Goal: Transaction & Acquisition: Download file/media

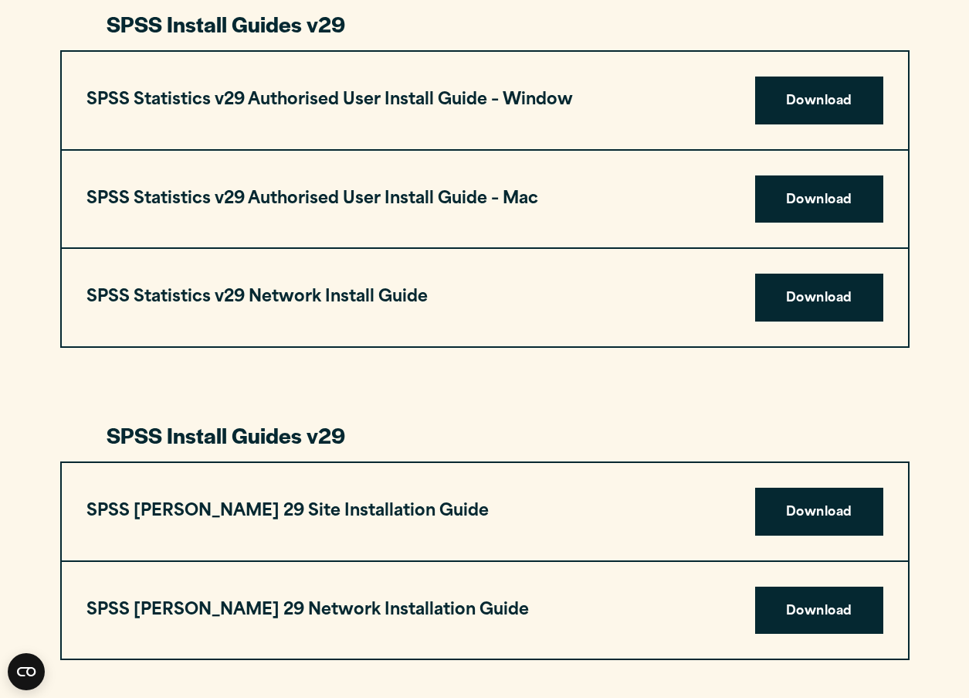
scroll to position [1620, 0]
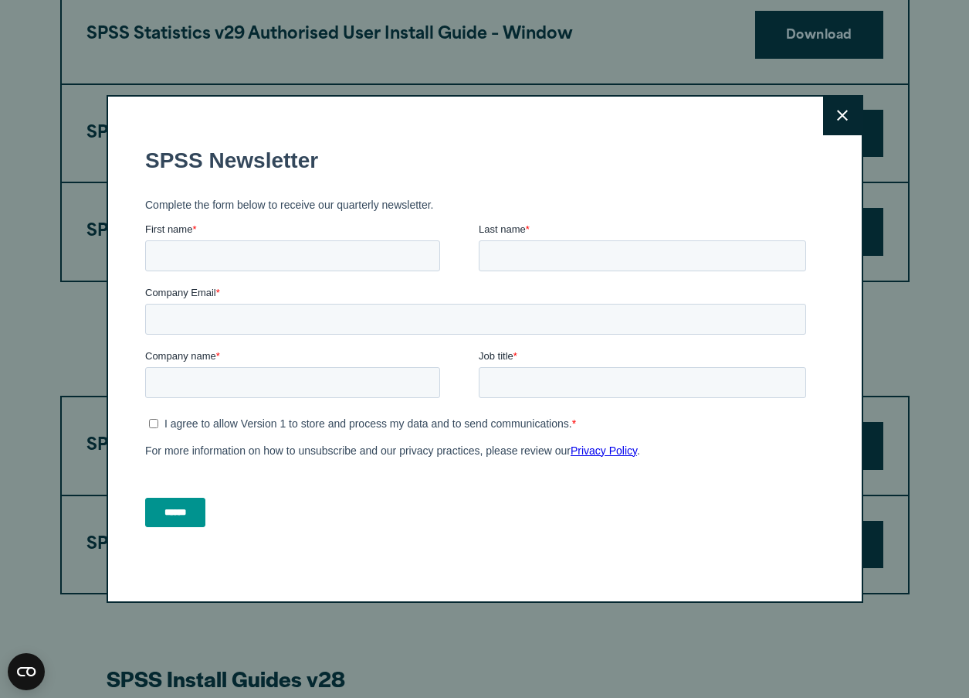
click at [849, 121] on button "Close" at bounding box center [842, 116] width 39 height 39
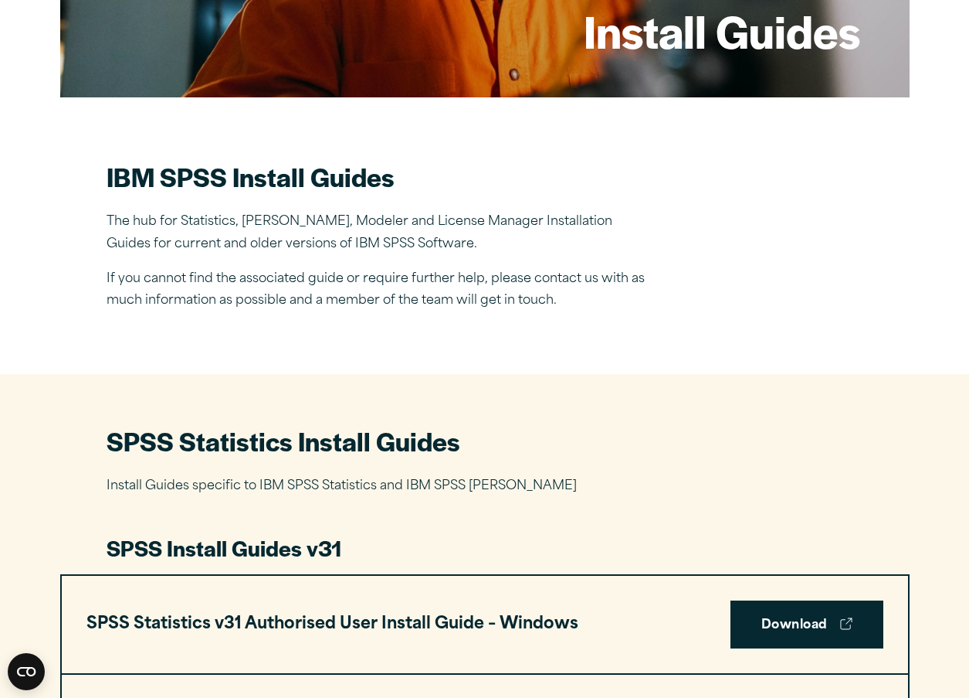
scroll to position [642, 0]
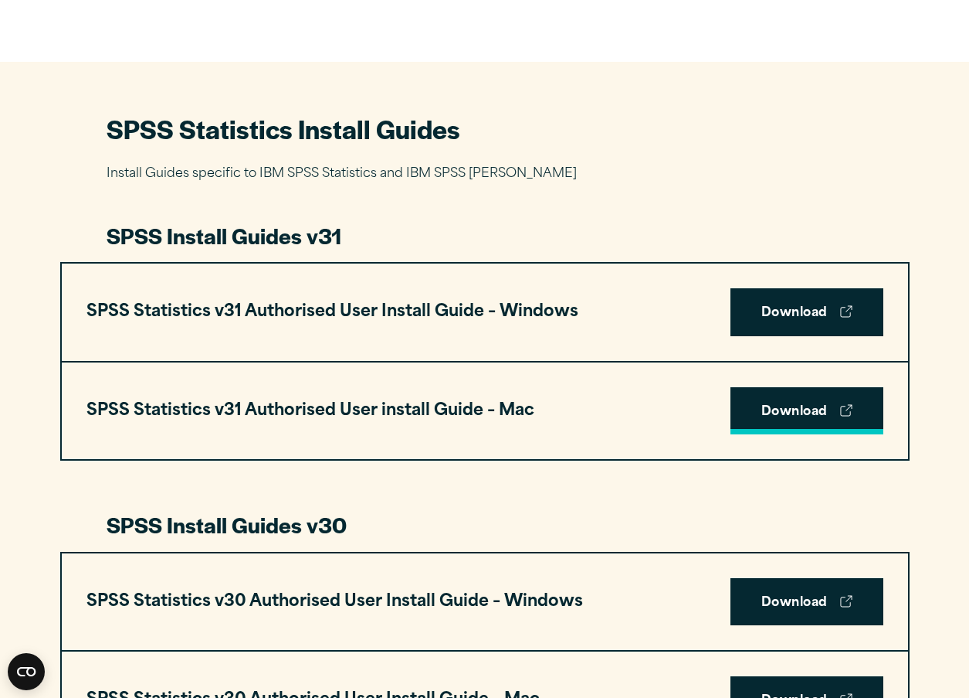
click at [818, 416] on link "Download" at bounding box center [807, 411] width 153 height 48
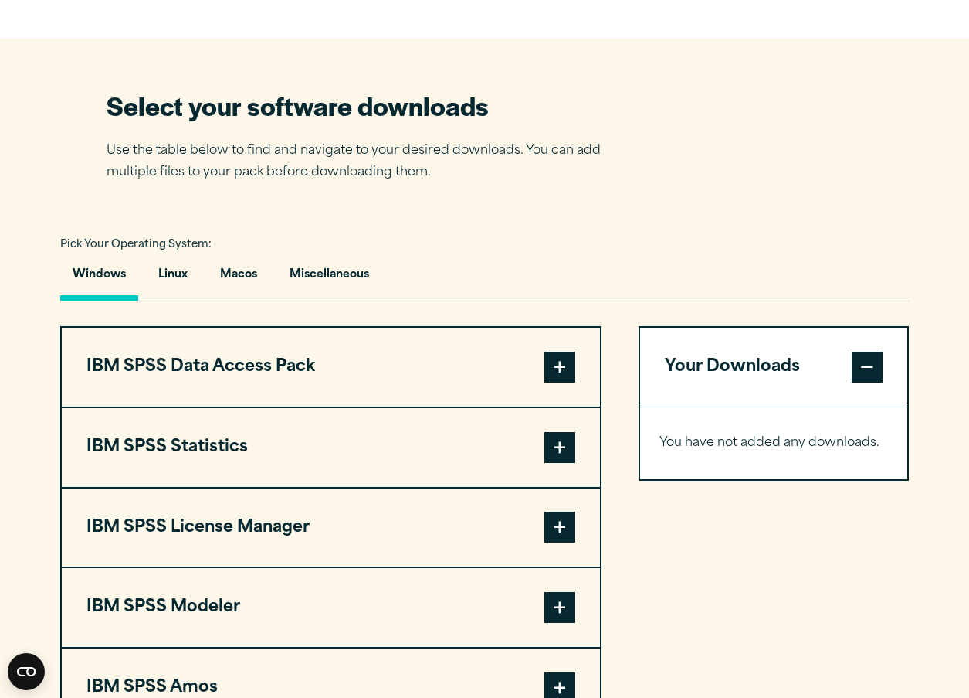
scroll to position [999, 0]
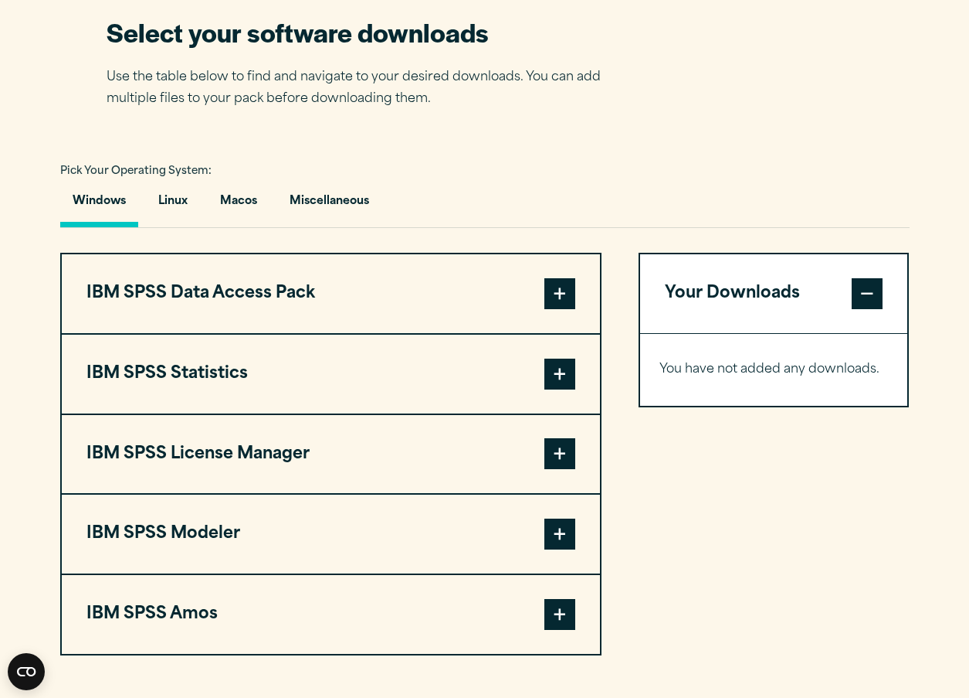
click at [553, 375] on span at bounding box center [560, 373] width 31 height 31
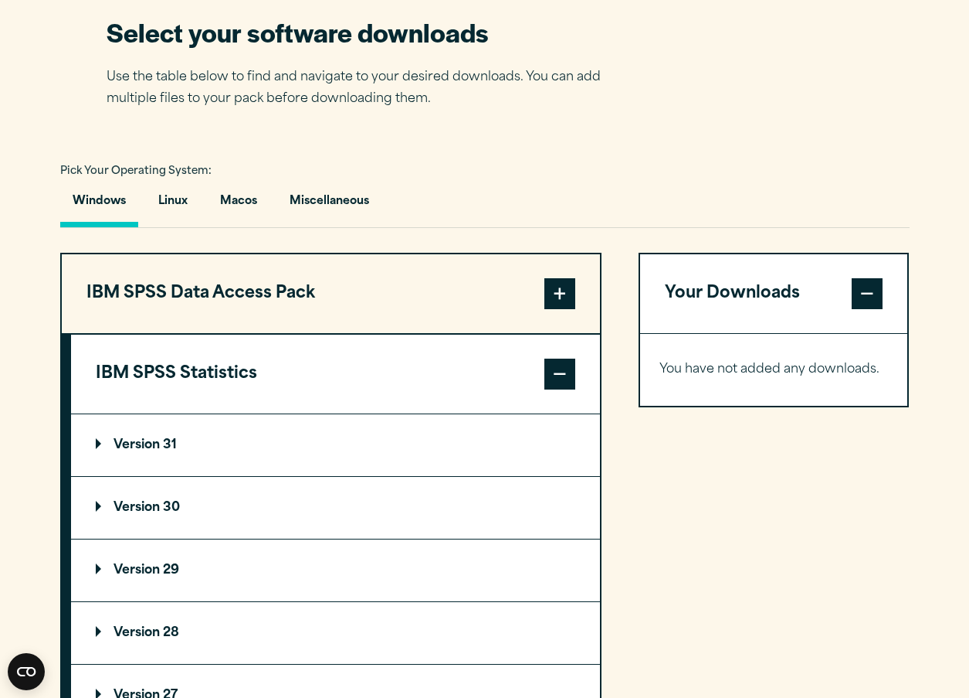
click at [96, 445] on p "Version 31" at bounding box center [136, 445] width 81 height 12
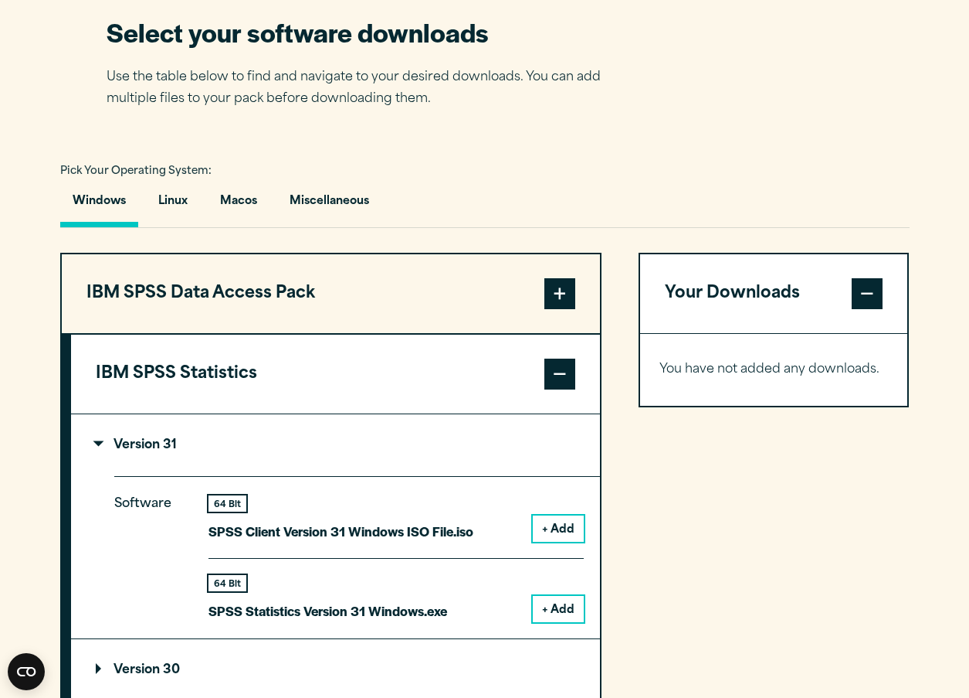
click at [561, 532] on button "+ Add" at bounding box center [558, 528] width 51 height 26
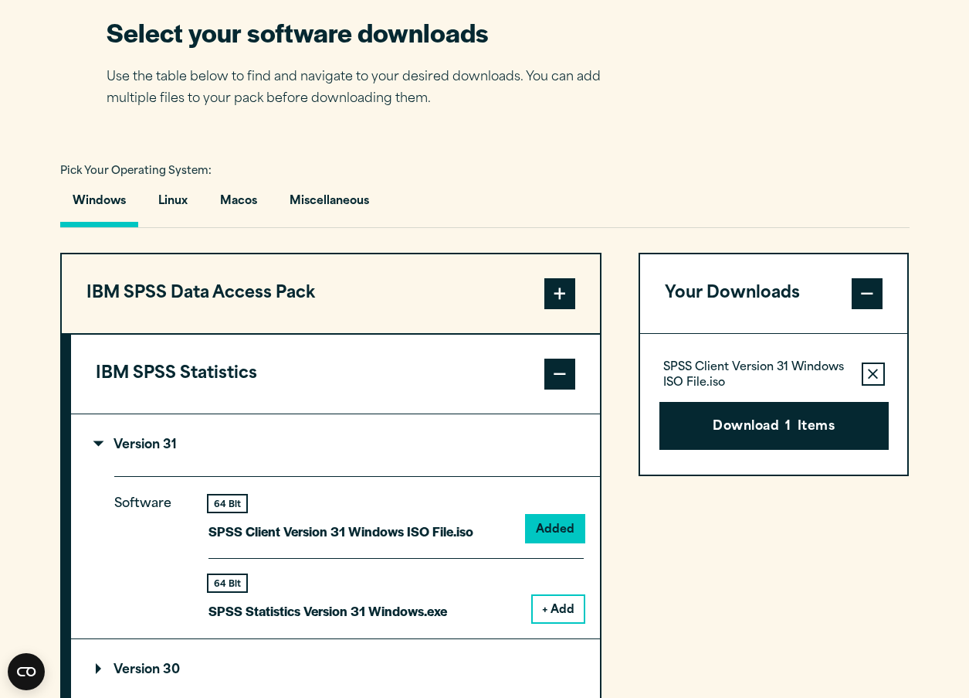
click at [561, 604] on button "+ Add" at bounding box center [558, 609] width 51 height 26
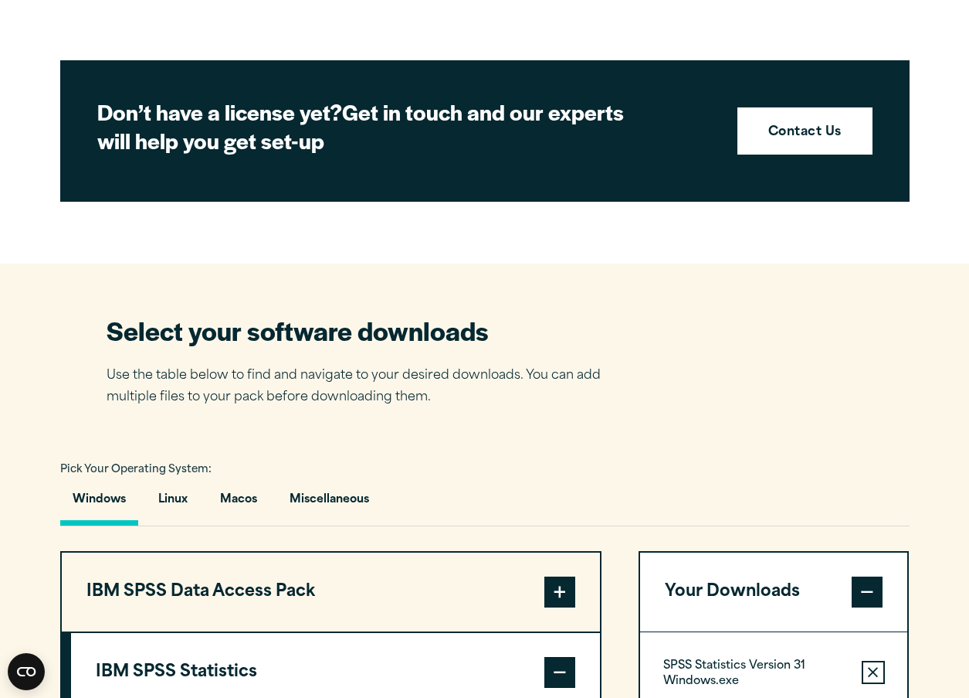
scroll to position [1096, 0]
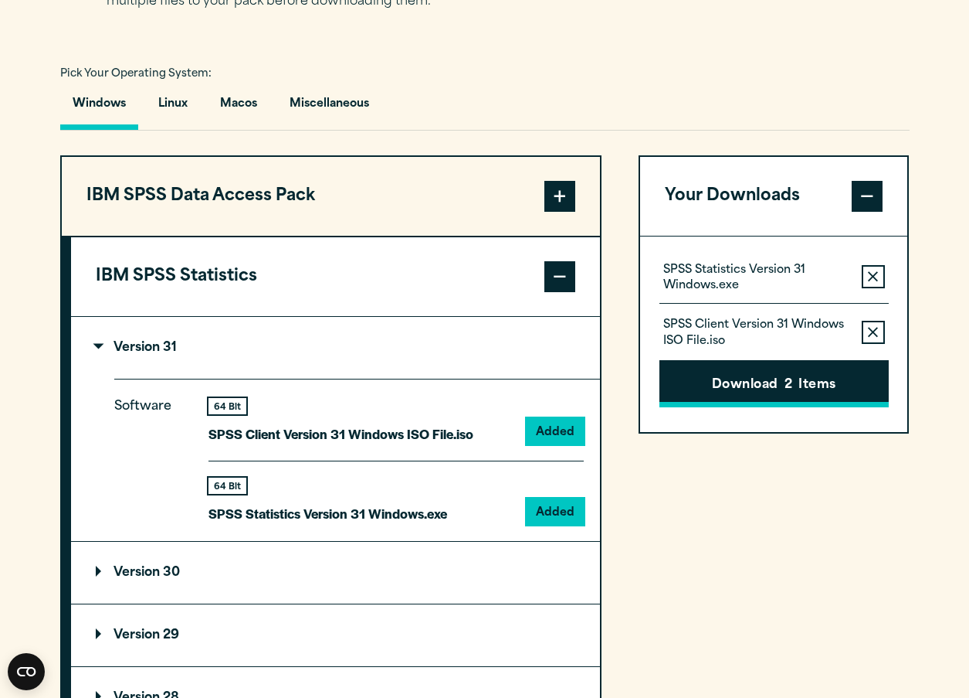
click at [791, 391] on span "2" at bounding box center [789, 385] width 8 height 20
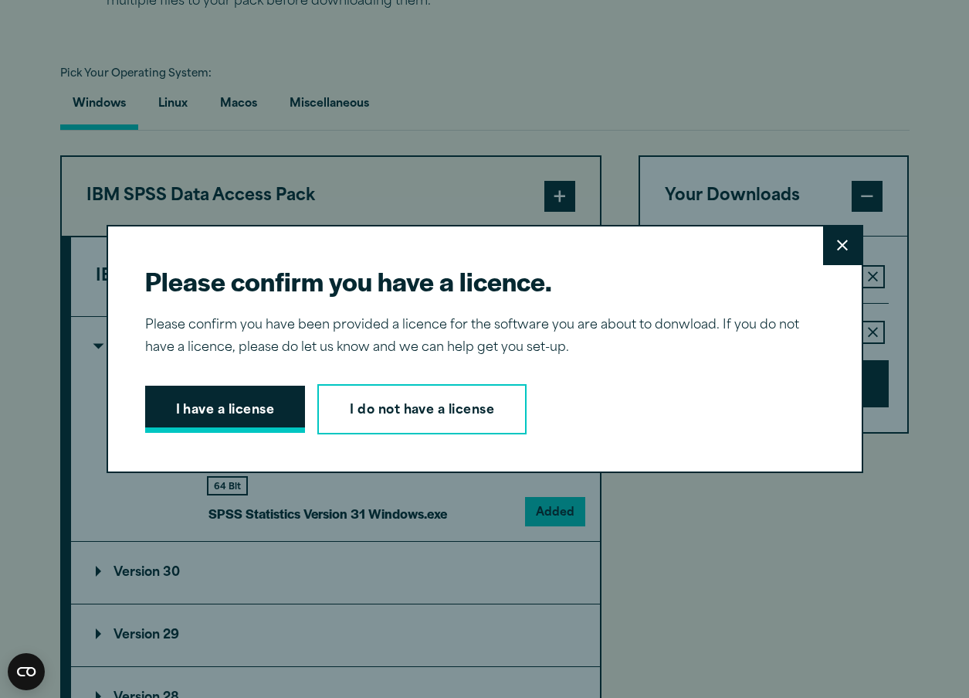
click at [281, 409] on button "I have a license" at bounding box center [225, 409] width 161 height 48
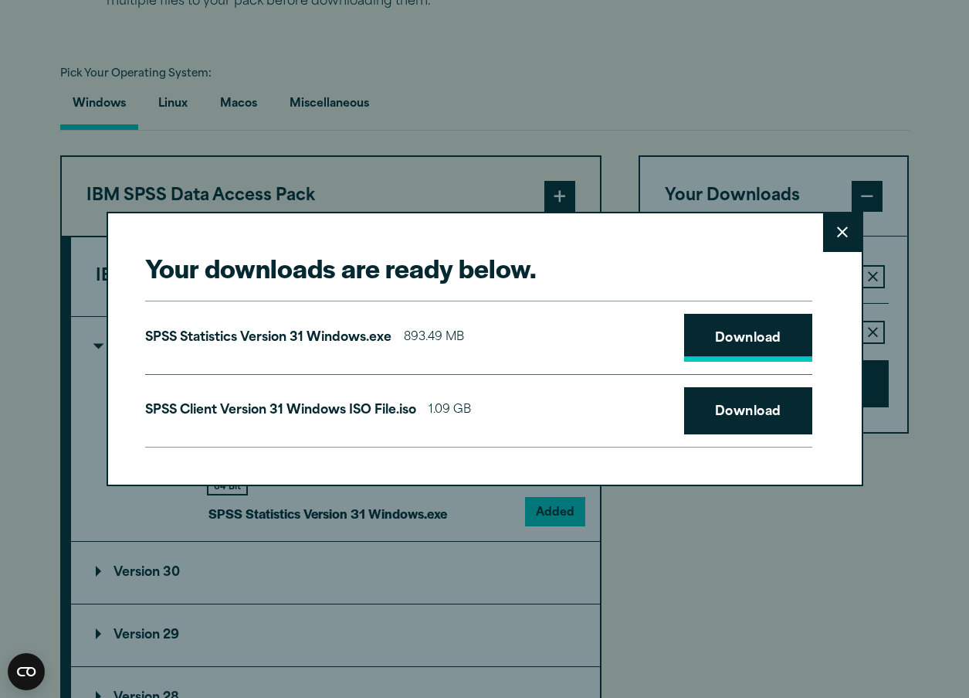
click at [783, 341] on link "Download" at bounding box center [748, 338] width 128 height 48
click at [751, 409] on link "Download" at bounding box center [748, 411] width 128 height 48
click at [844, 237] on icon at bounding box center [842, 232] width 11 height 12
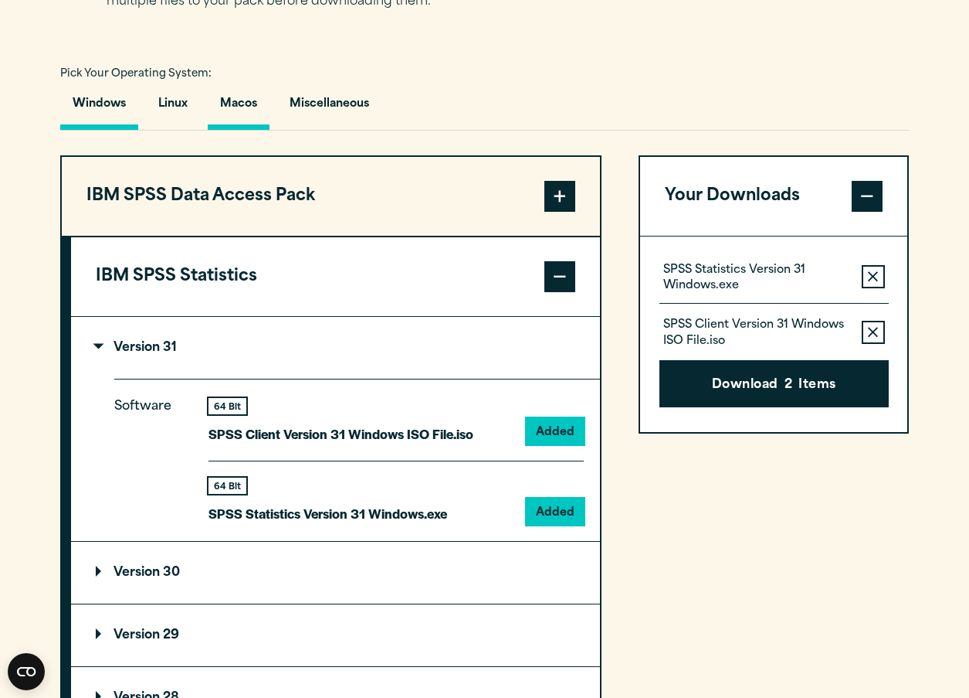
click at [254, 103] on button "Macos" at bounding box center [239, 108] width 62 height 44
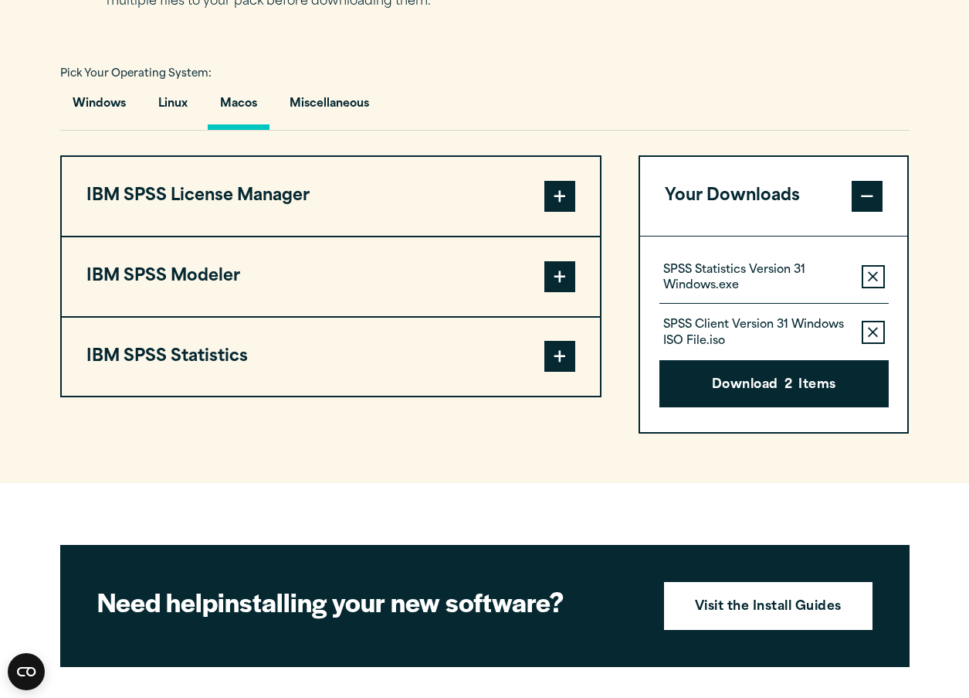
click at [872, 329] on icon "button" at bounding box center [873, 332] width 10 height 11
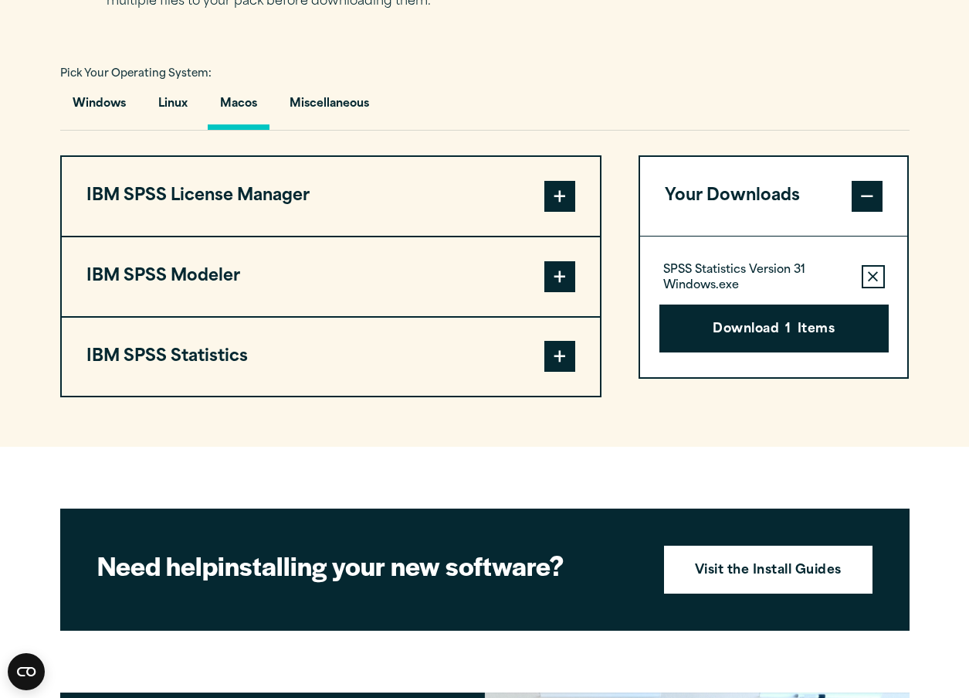
click at [874, 275] on icon "button" at bounding box center [873, 276] width 10 height 11
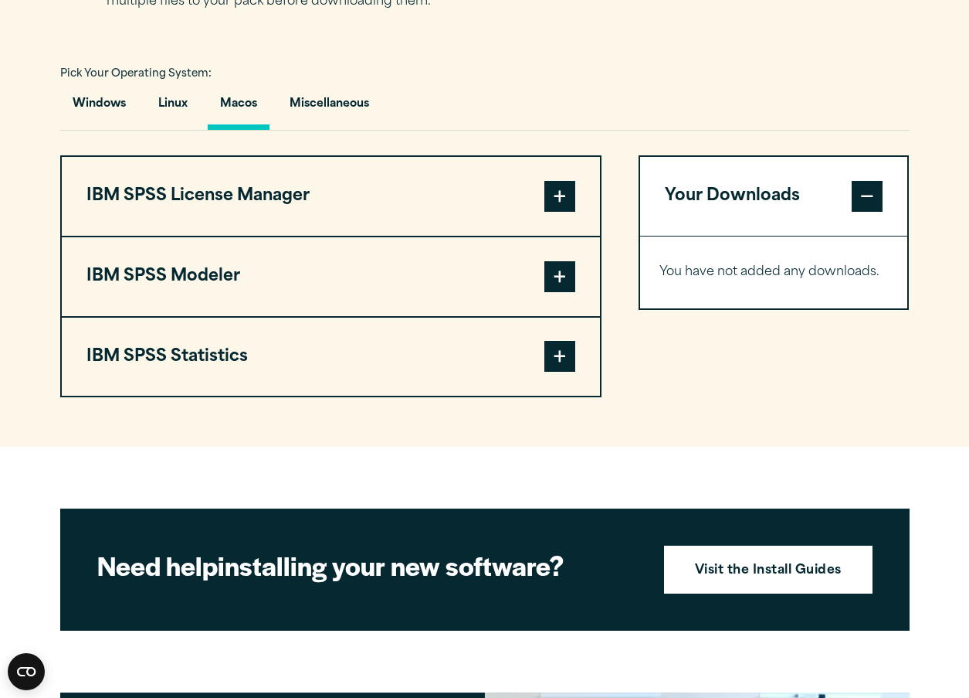
click at [566, 195] on span at bounding box center [560, 196] width 31 height 31
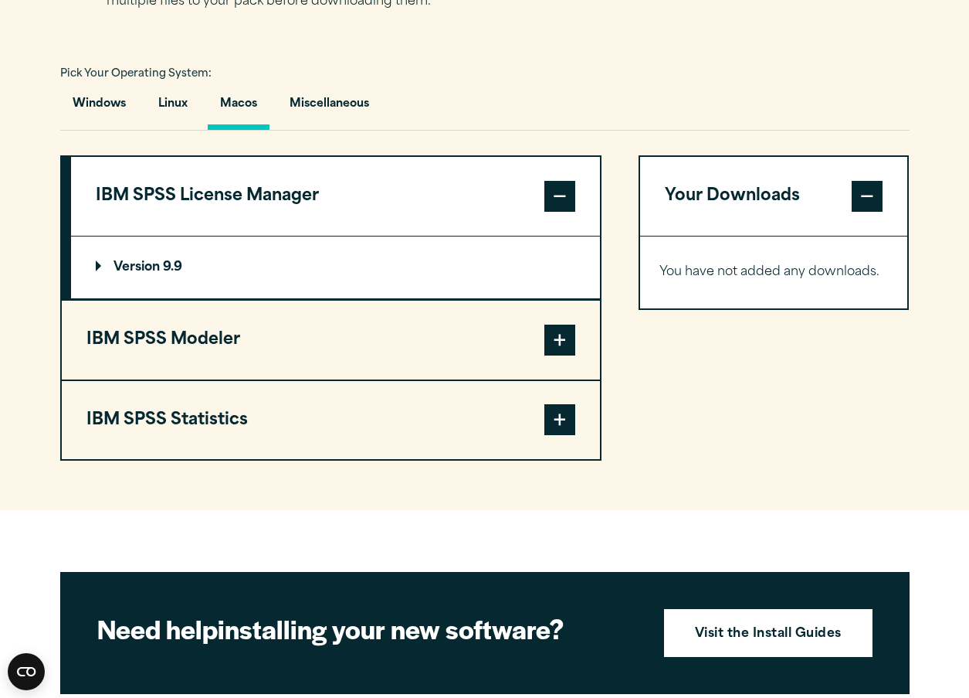
click at [98, 265] on p "Version 9.9" at bounding box center [139, 267] width 87 height 12
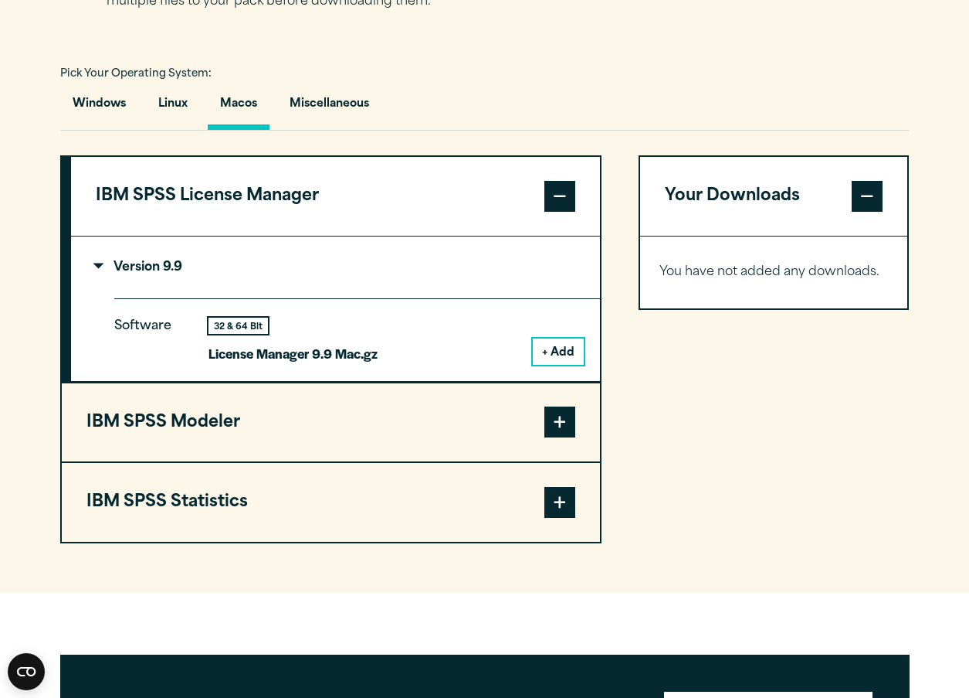
click at [564, 510] on span at bounding box center [560, 502] width 31 height 31
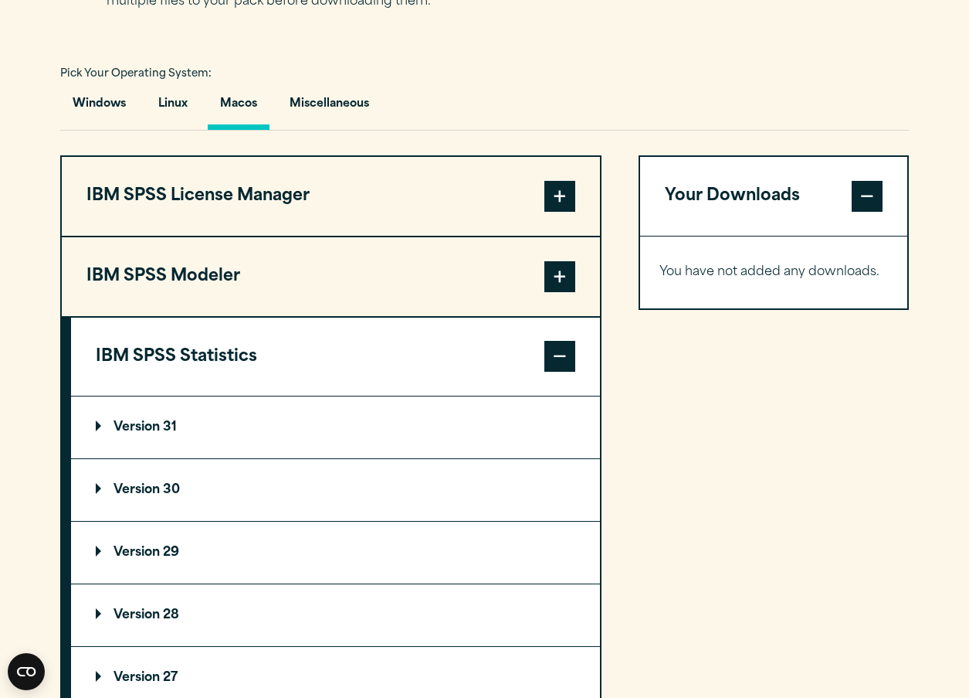
click at [98, 423] on p "Version 31" at bounding box center [136, 427] width 81 height 12
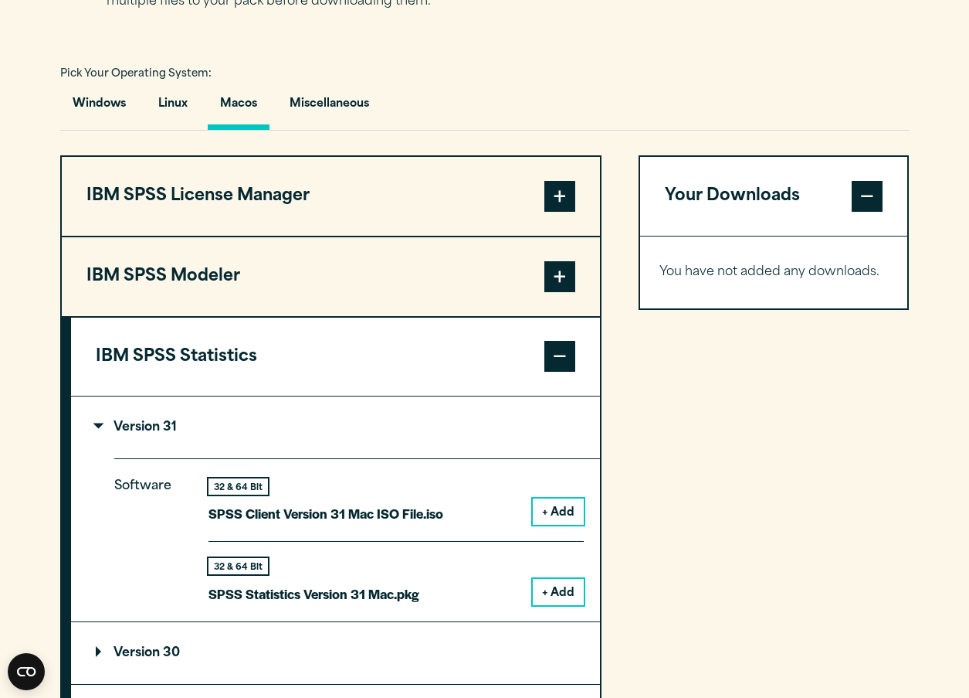
click at [568, 591] on button "+ Add" at bounding box center [558, 592] width 51 height 26
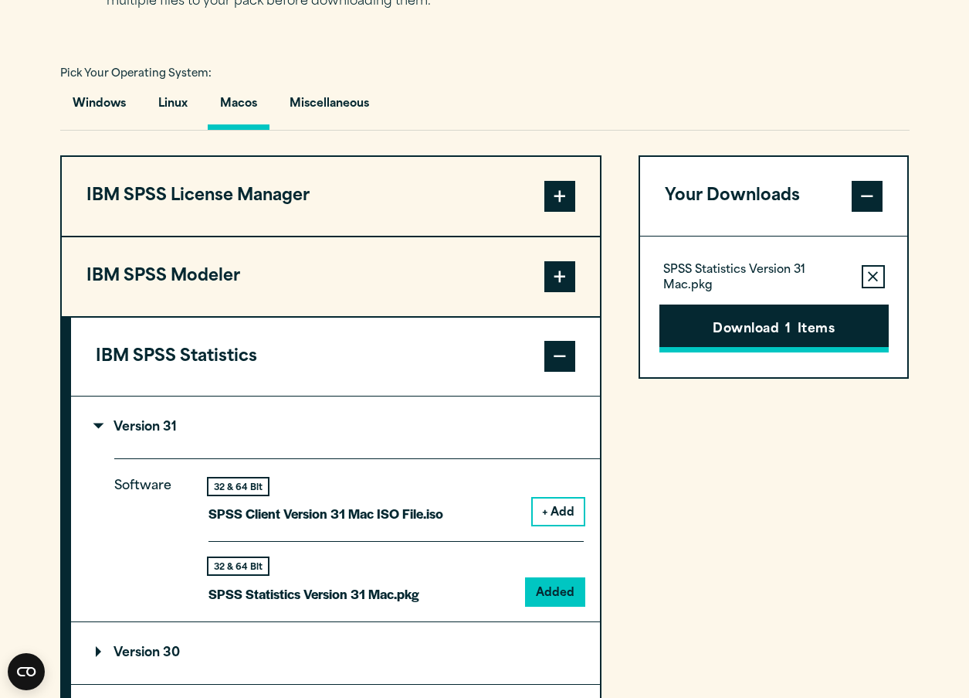
click at [849, 338] on button "Download 1 Items" at bounding box center [774, 328] width 229 height 48
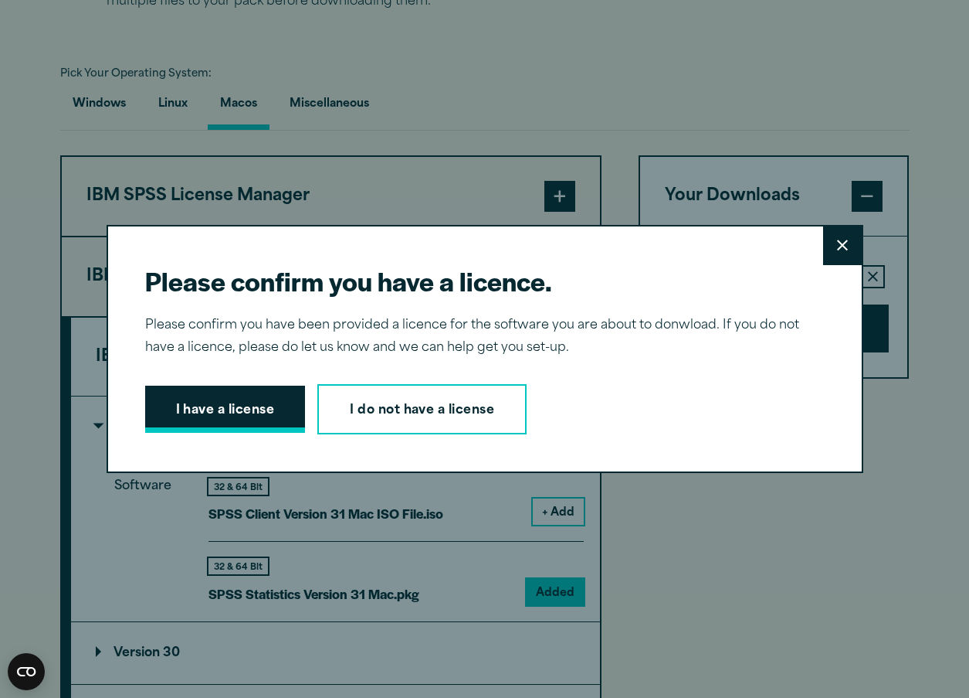
click at [249, 413] on button "I have a license" at bounding box center [225, 409] width 161 height 48
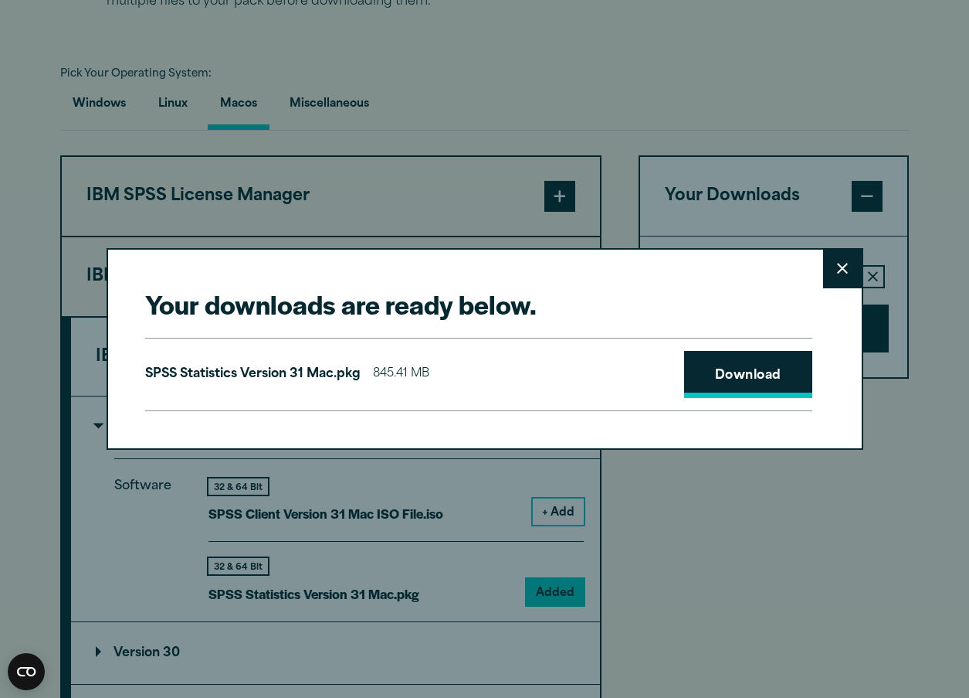
click at [739, 378] on link "Download" at bounding box center [748, 375] width 128 height 48
click at [840, 265] on icon at bounding box center [842, 269] width 11 height 12
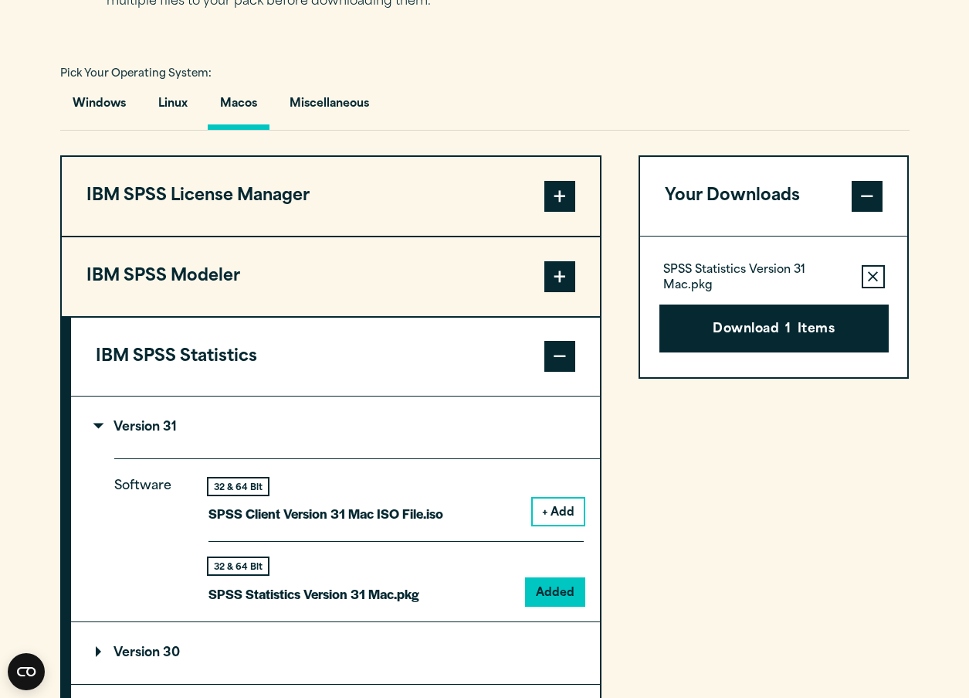
click at [565, 198] on span at bounding box center [560, 196] width 31 height 31
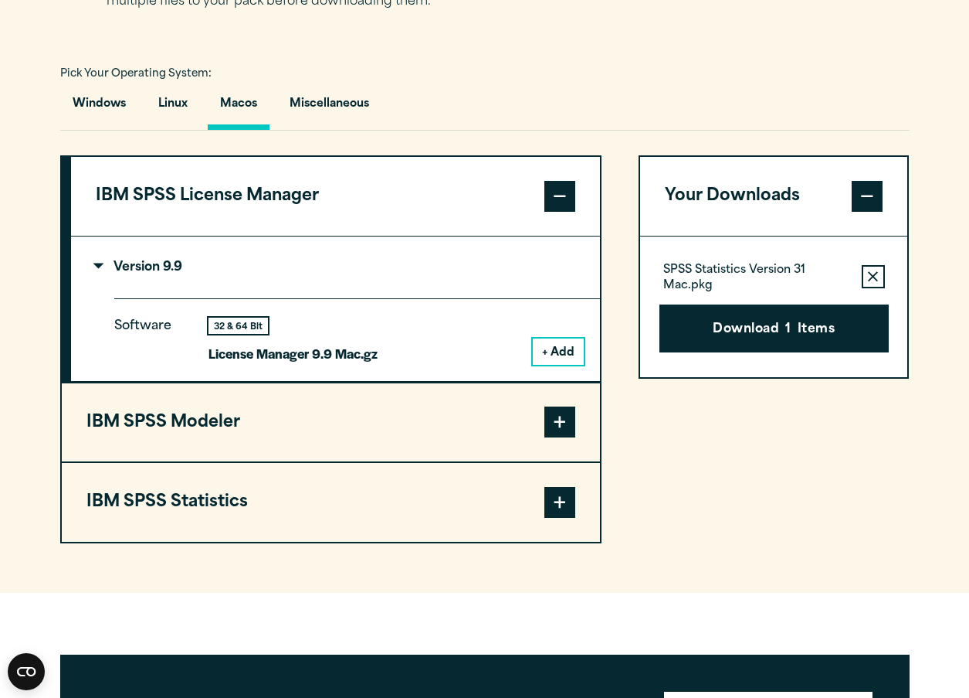
click at [558, 353] on button "+ Add" at bounding box center [558, 351] width 51 height 26
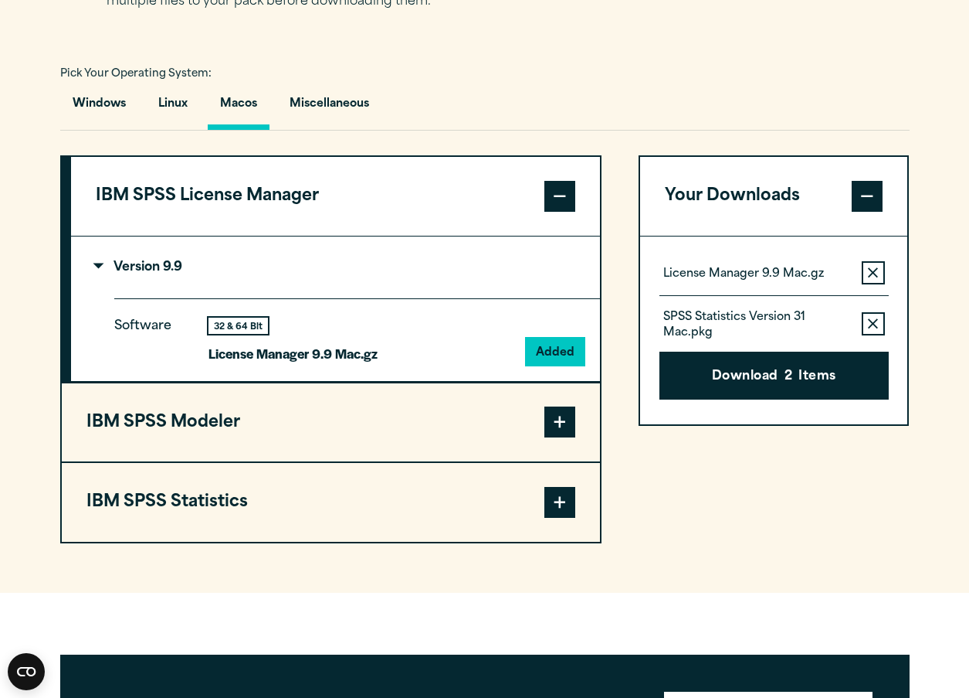
click at [872, 325] on icon "button" at bounding box center [873, 323] width 10 height 11
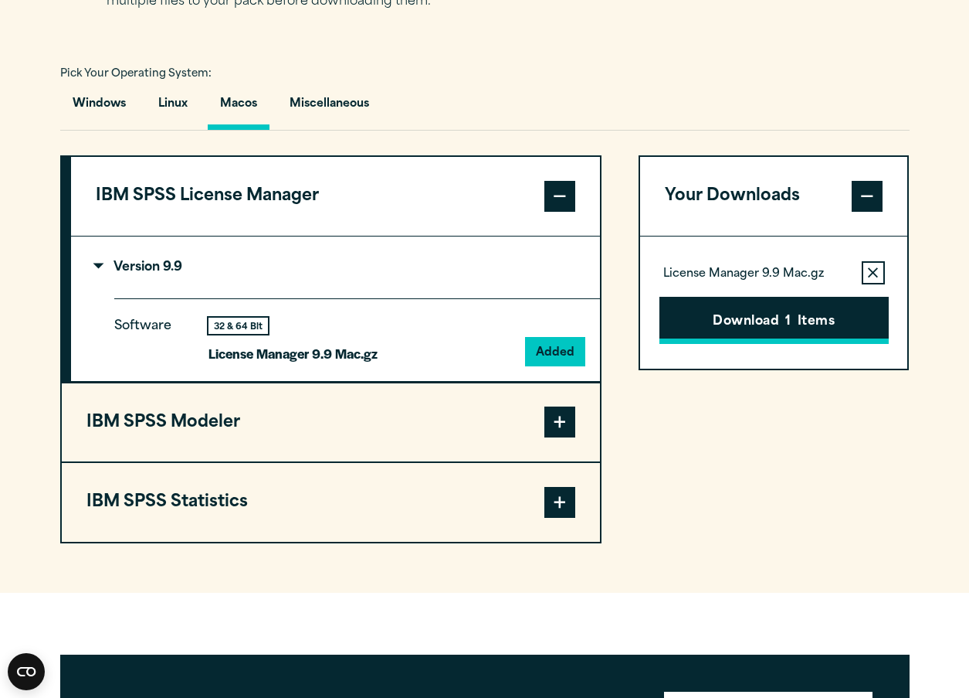
click at [789, 320] on span "1" at bounding box center [788, 322] width 5 height 20
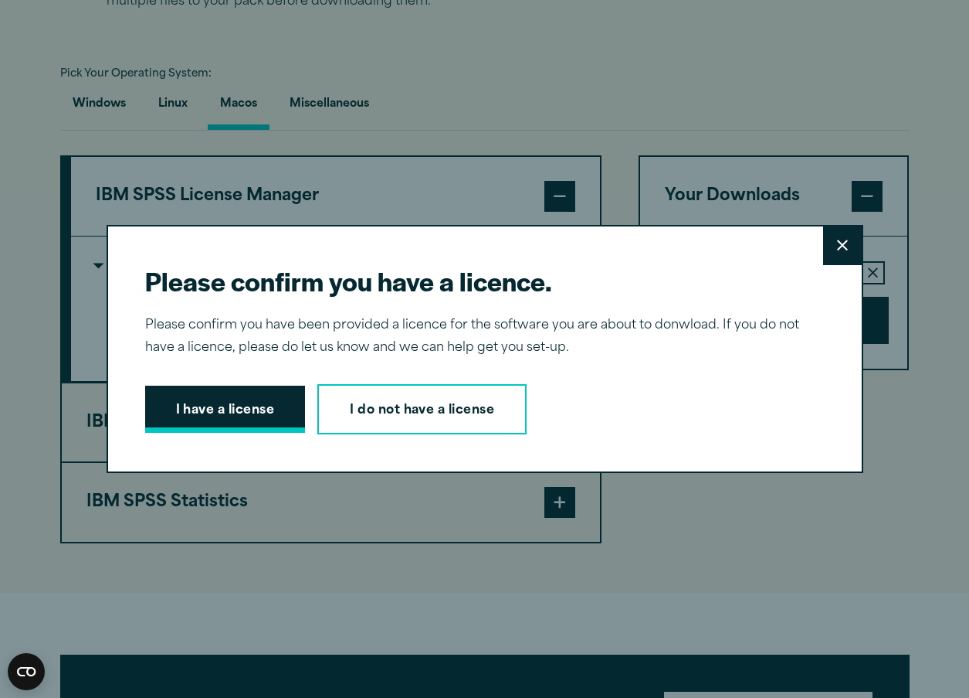
click at [236, 395] on button "I have a license" at bounding box center [225, 409] width 161 height 48
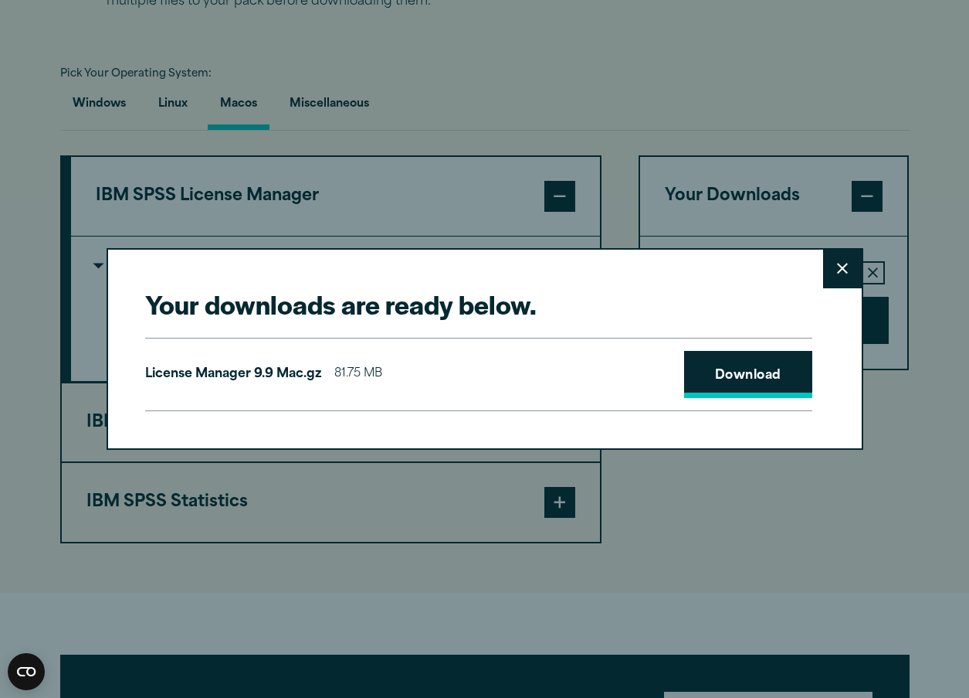
click at [749, 373] on link "Download" at bounding box center [748, 375] width 128 height 48
click at [836, 256] on button "Close" at bounding box center [842, 269] width 39 height 39
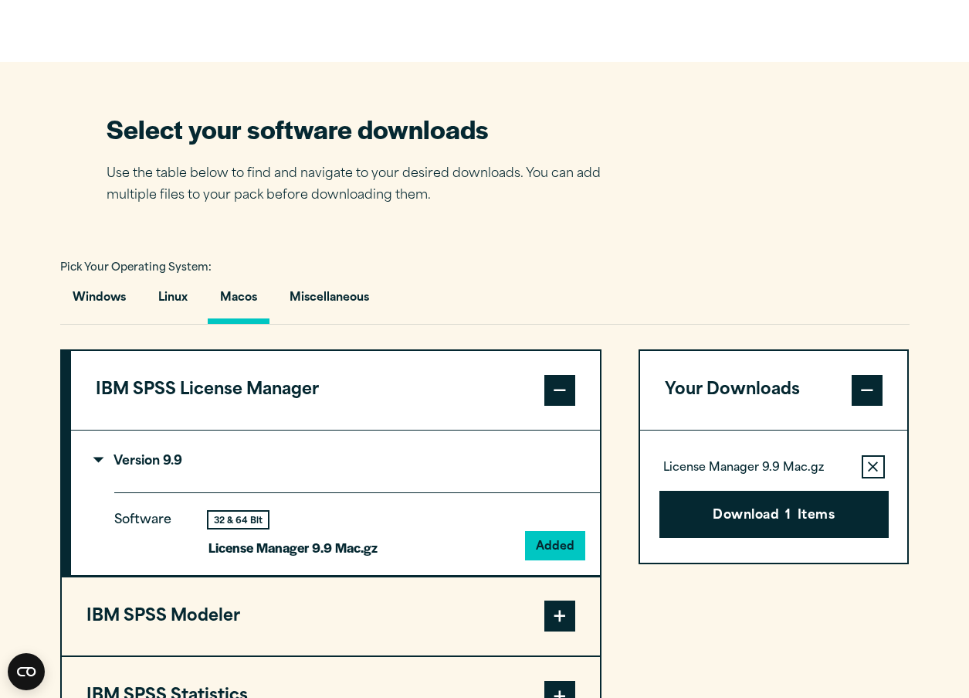
scroll to position [1021, 0]
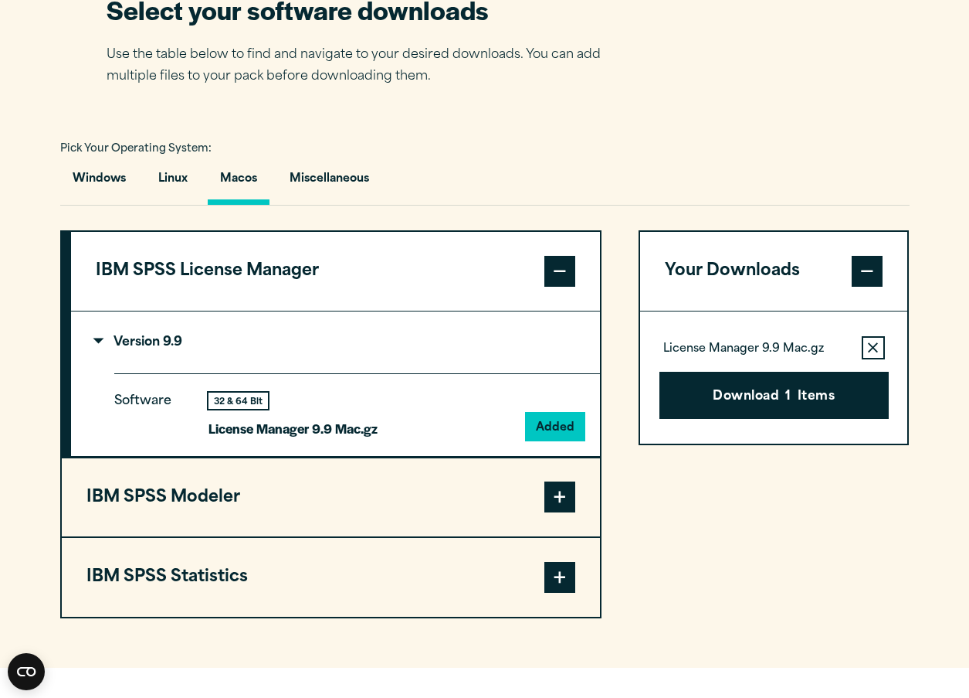
click at [558, 497] on span at bounding box center [560, 496] width 31 height 31
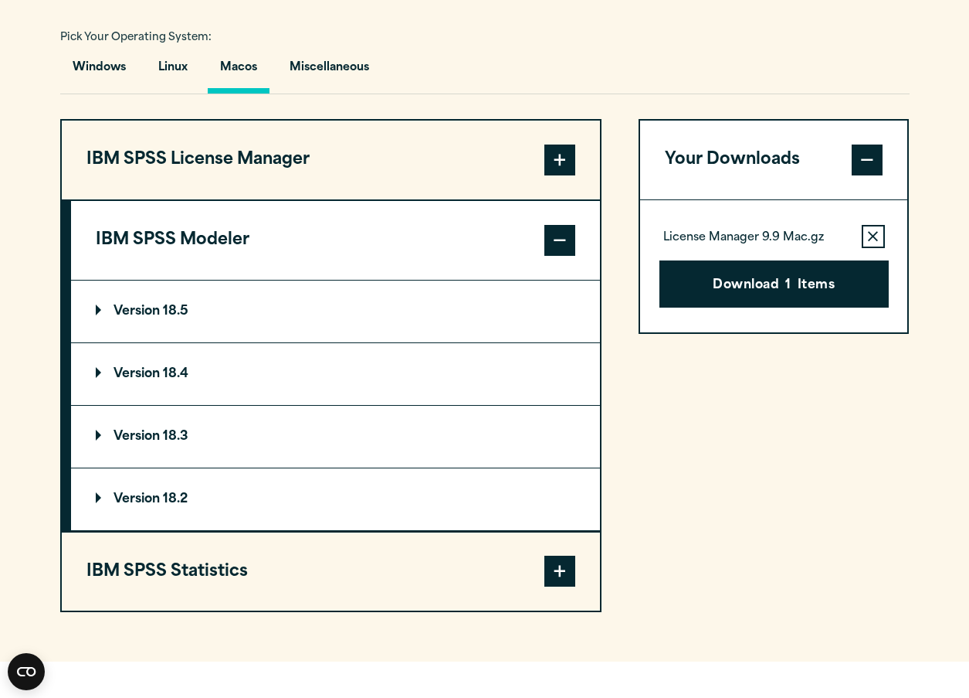
scroll to position [1424, 0]
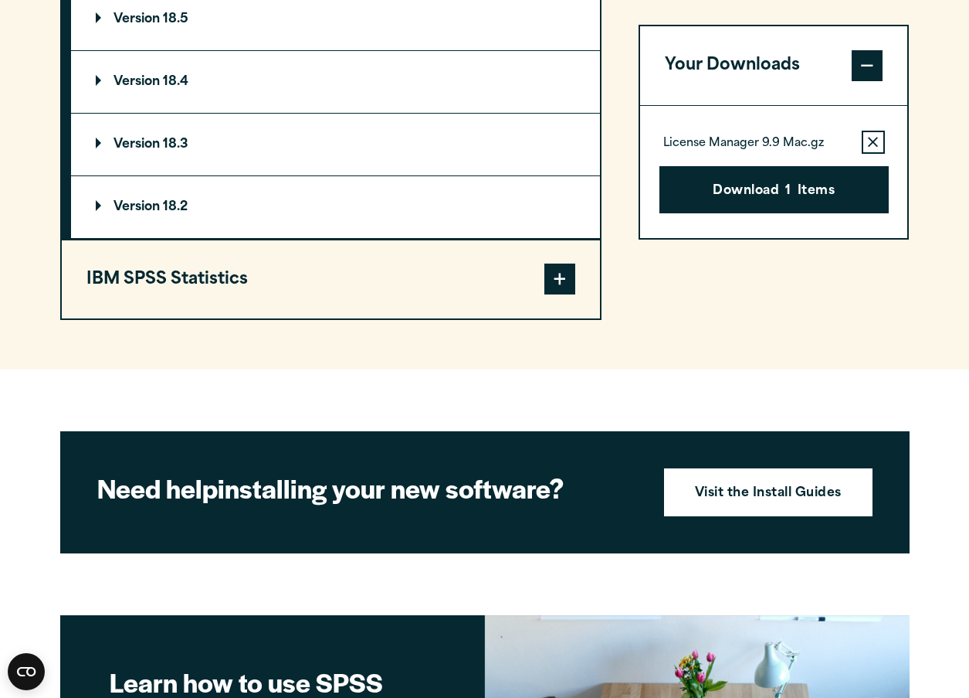
click at [565, 279] on span at bounding box center [560, 278] width 31 height 31
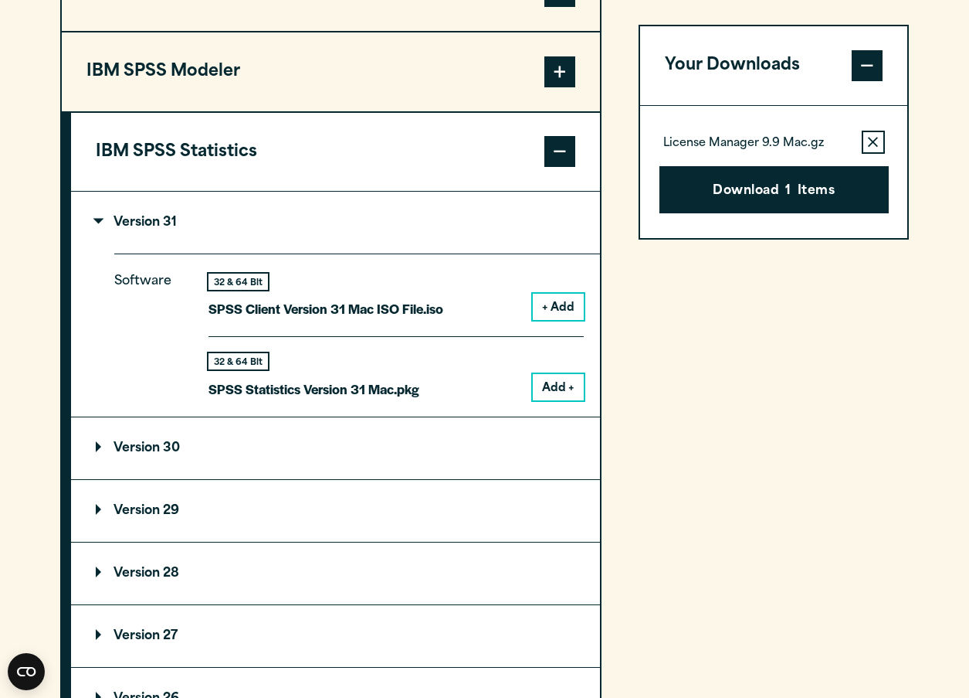
scroll to position [1597, 0]
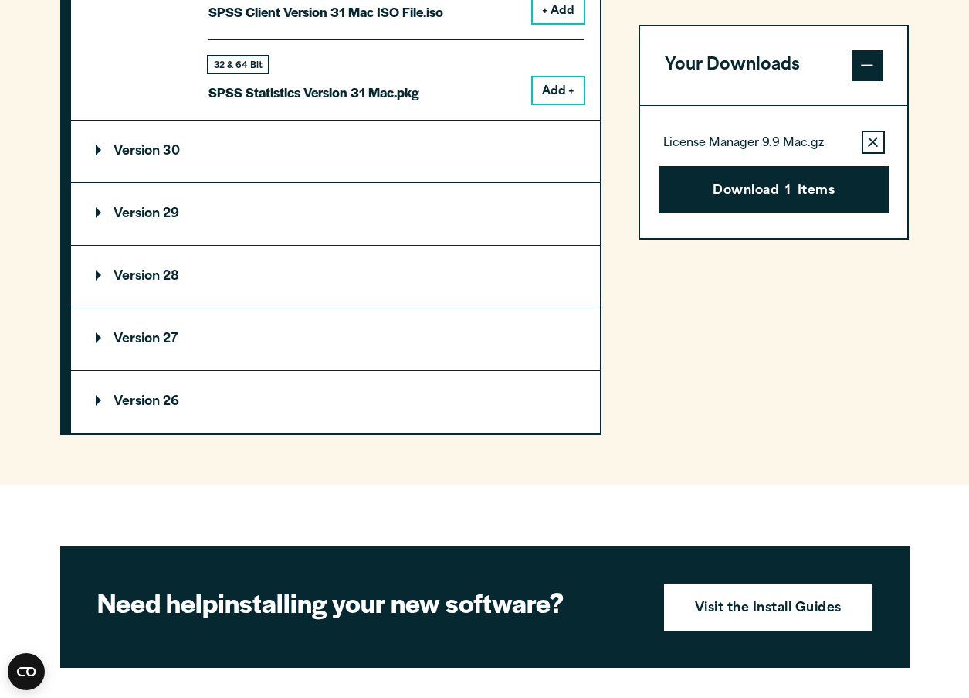
click at [746, 420] on div "Your Downloads License Manager 9.9 Mac.gz Remove this item from your software d…" at bounding box center [774, 44] width 271 height 781
click at [749, 378] on div "Your Downloads License Manager 9.9 Mac.gz Remove this item from your software d…" at bounding box center [774, 44] width 271 height 781
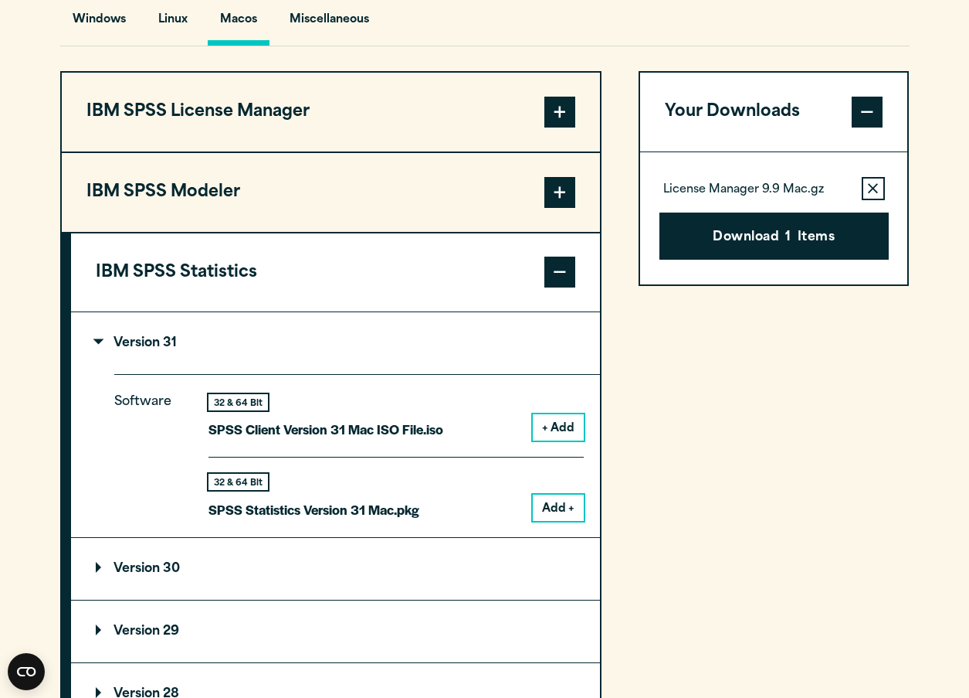
scroll to position [1170, 0]
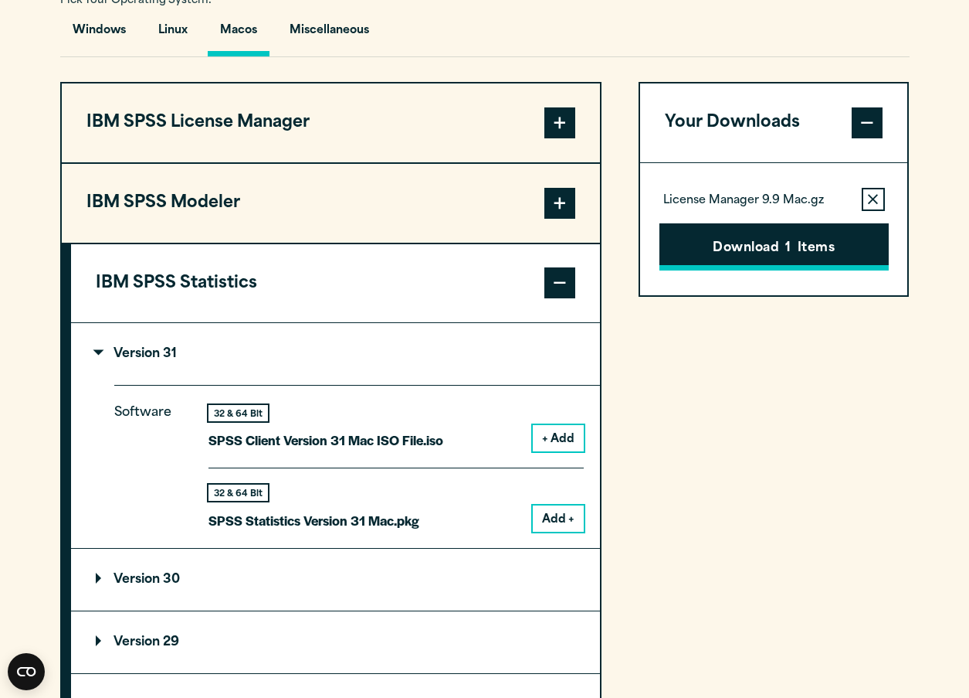
click at [721, 242] on button "Download 1 Items" at bounding box center [774, 247] width 229 height 48
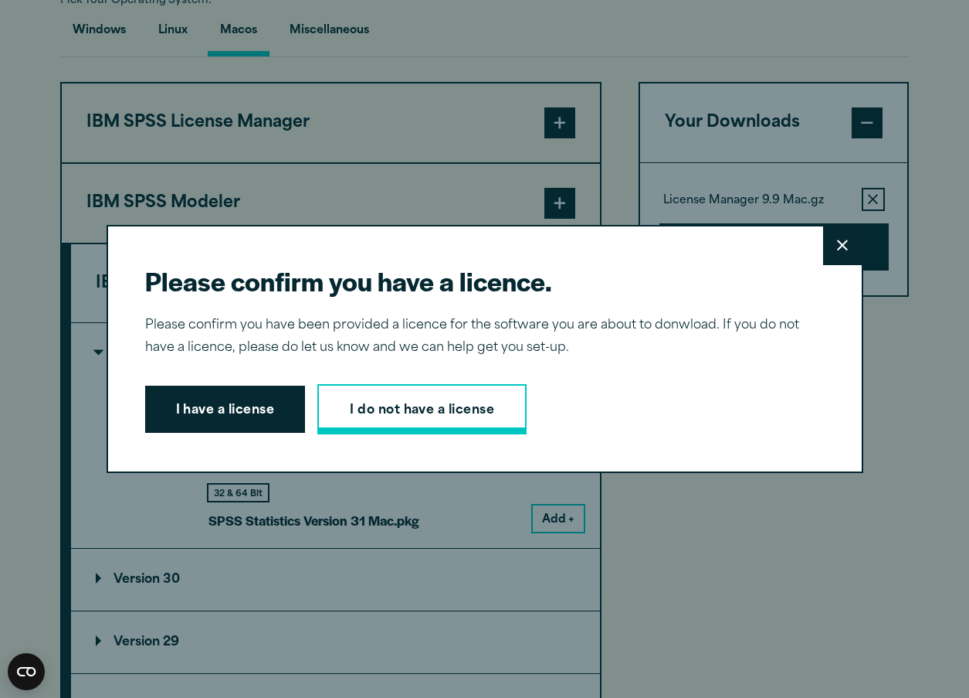
click at [473, 415] on link "I do not have a license" at bounding box center [421, 409] width 209 height 51
click at [851, 252] on button "Close" at bounding box center [842, 245] width 39 height 39
